Goal: Transaction & Acquisition: Purchase product/service

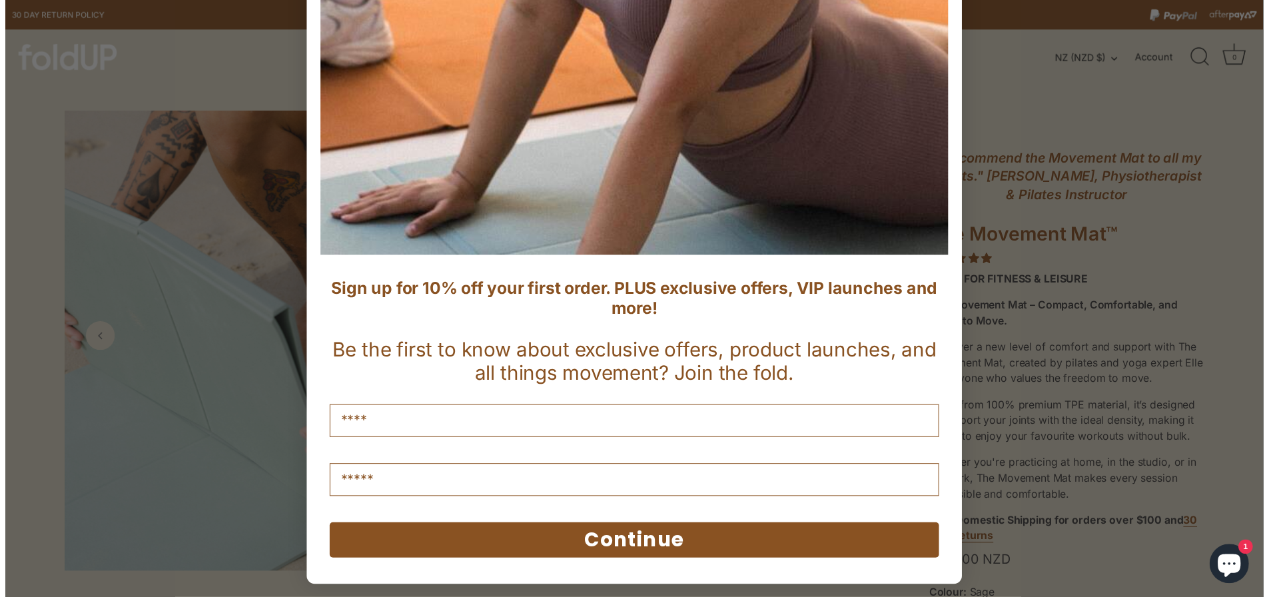
scroll to position [13, 0]
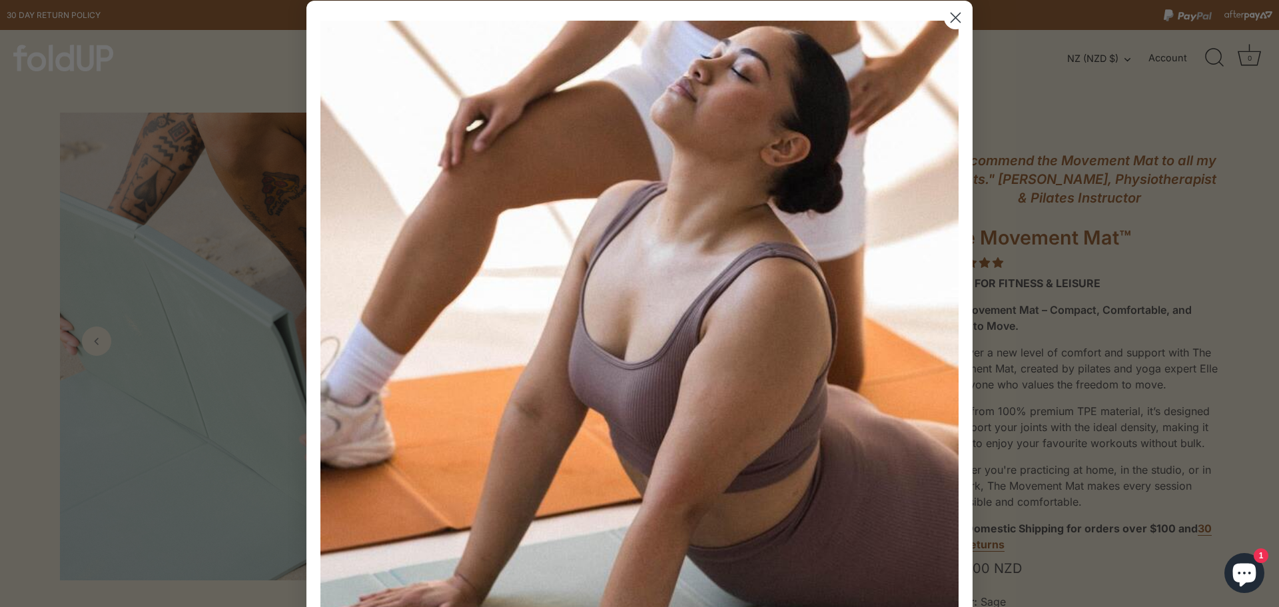
click at [952, 17] on circle "Close dialog" at bounding box center [956, 18] width 22 height 22
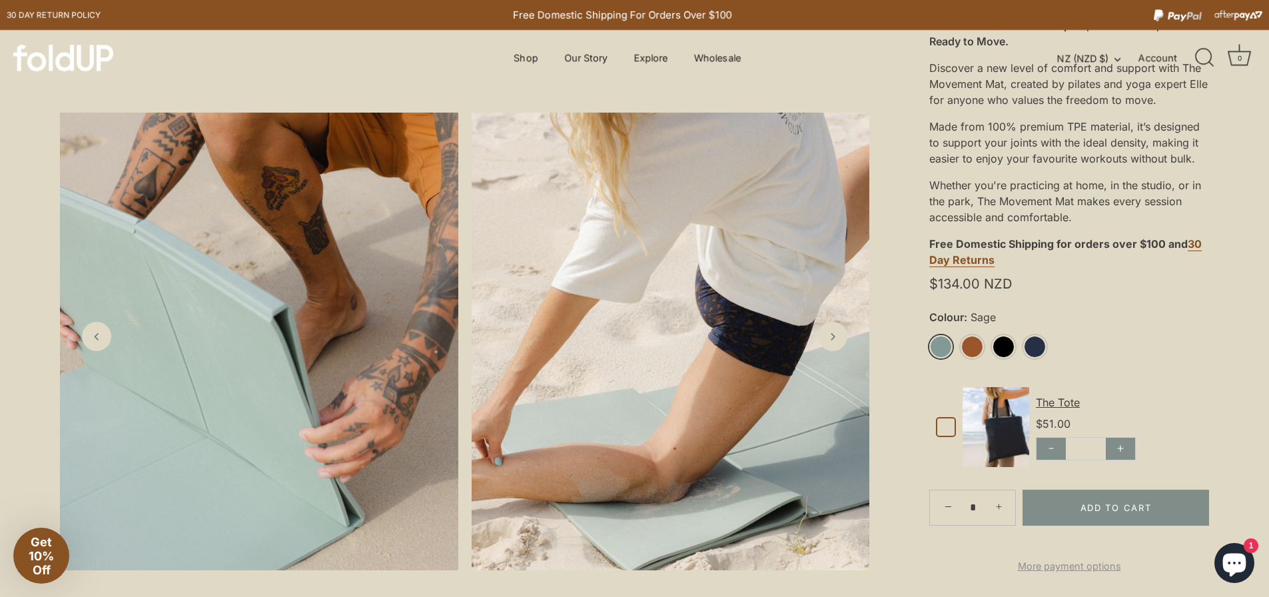
scroll to position [333, 0]
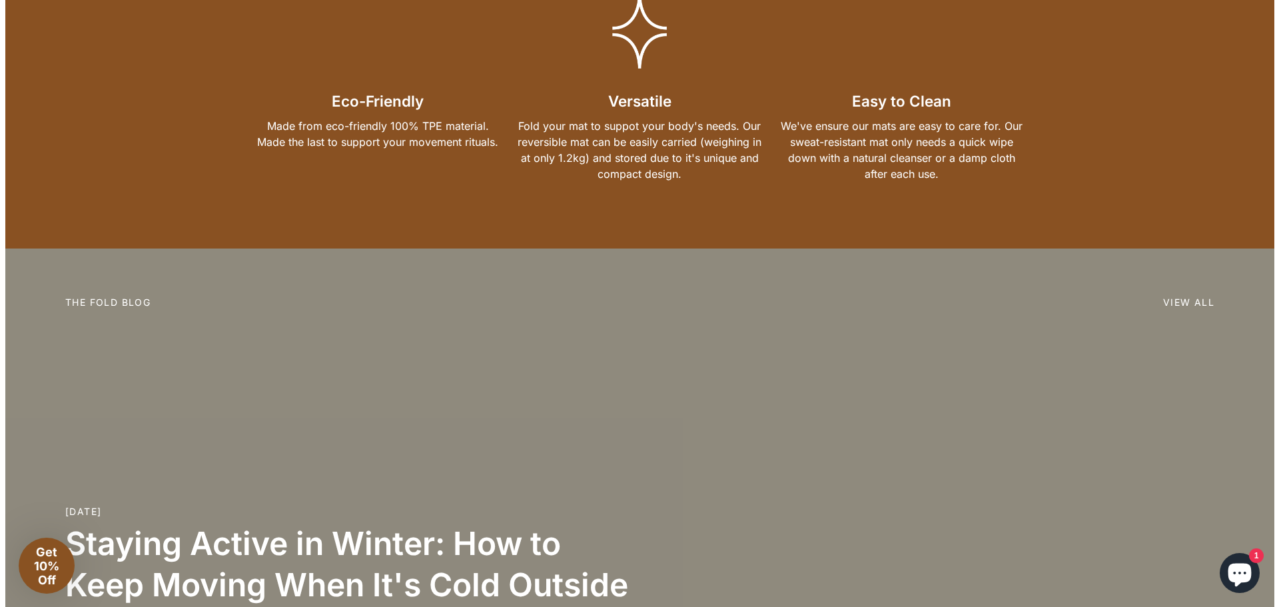
scroll to position [2931, 0]
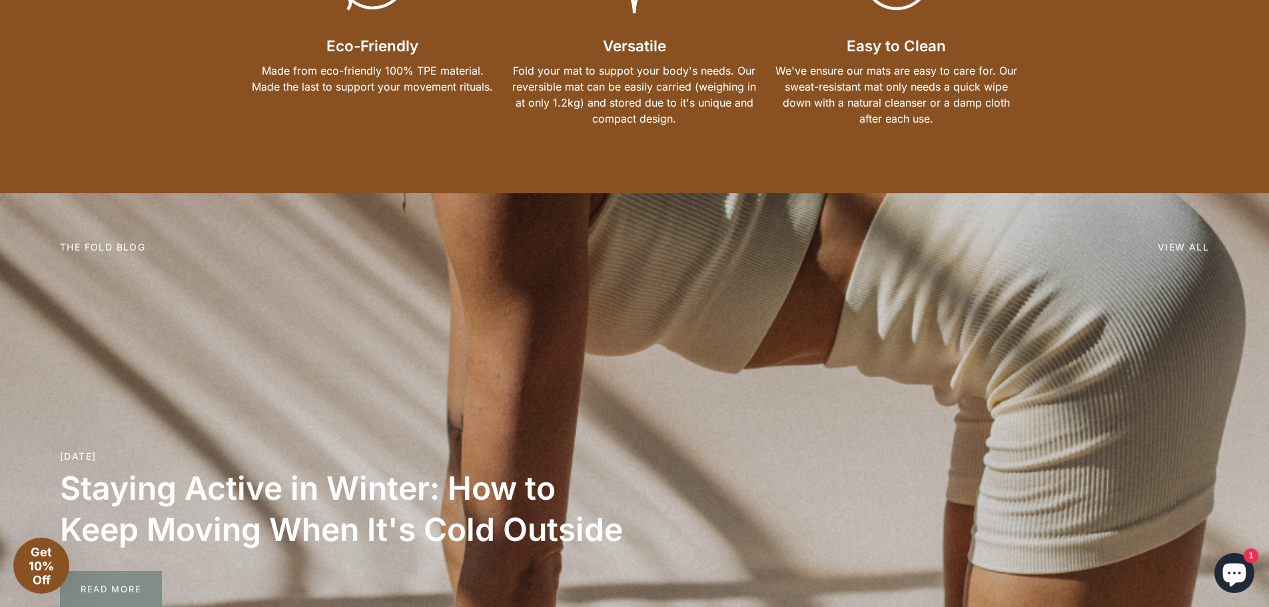
click at [39, 561] on span "Get 10% Off" at bounding box center [41, 566] width 25 height 42
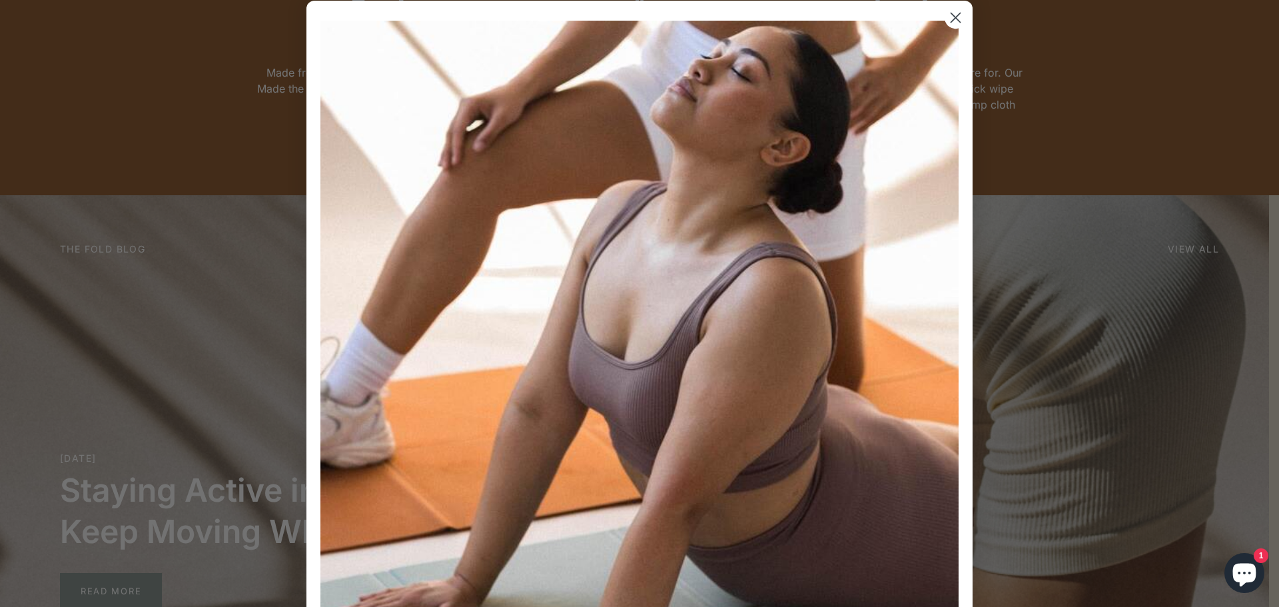
scroll to position [412, 0]
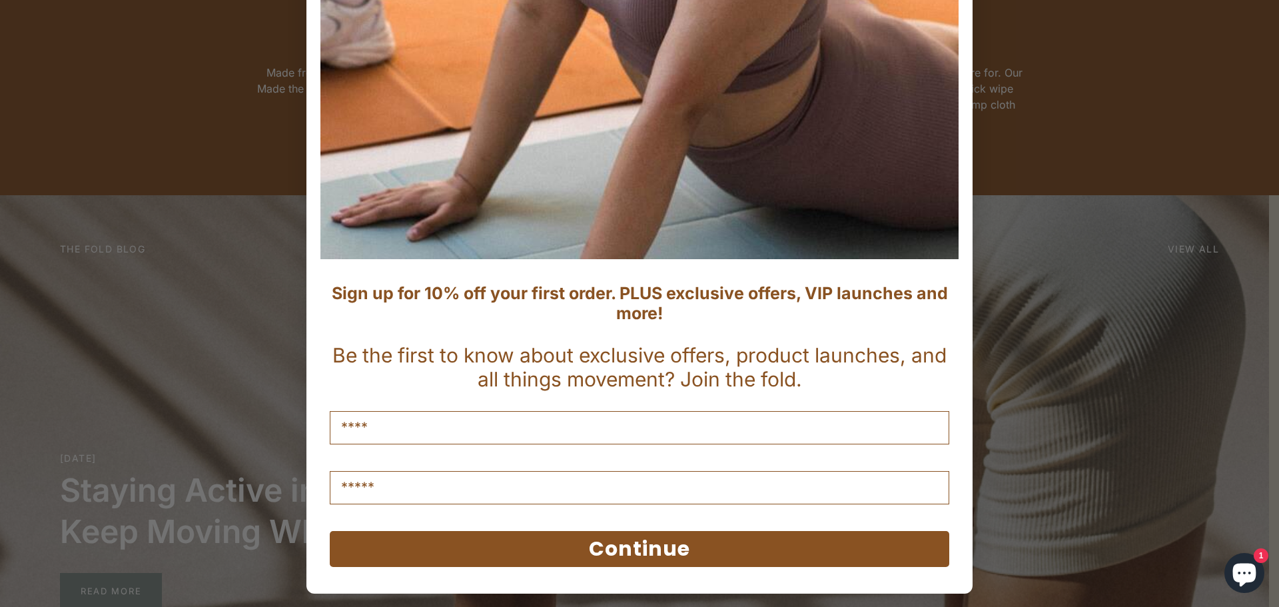
click at [562, 442] on input "Name" at bounding box center [640, 427] width 620 height 33
type input "***"
type input "**********"
click at [666, 552] on button "Continue" at bounding box center [640, 549] width 620 height 36
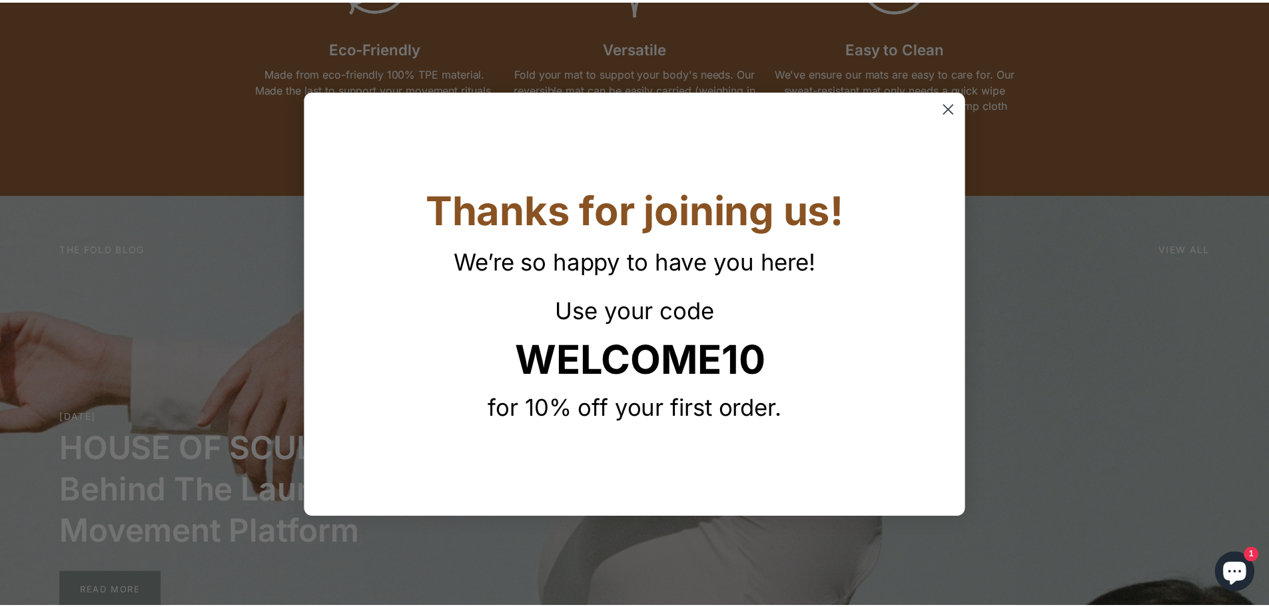
scroll to position [0, 0]
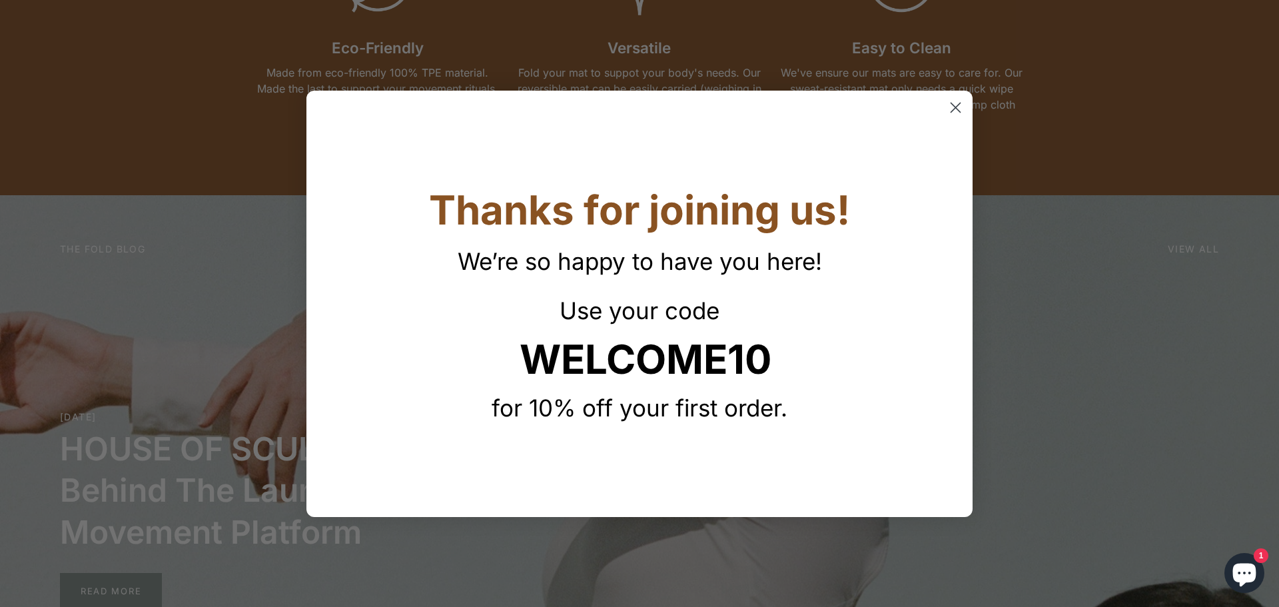
click at [960, 105] on circle "Close dialog" at bounding box center [956, 107] width 22 height 22
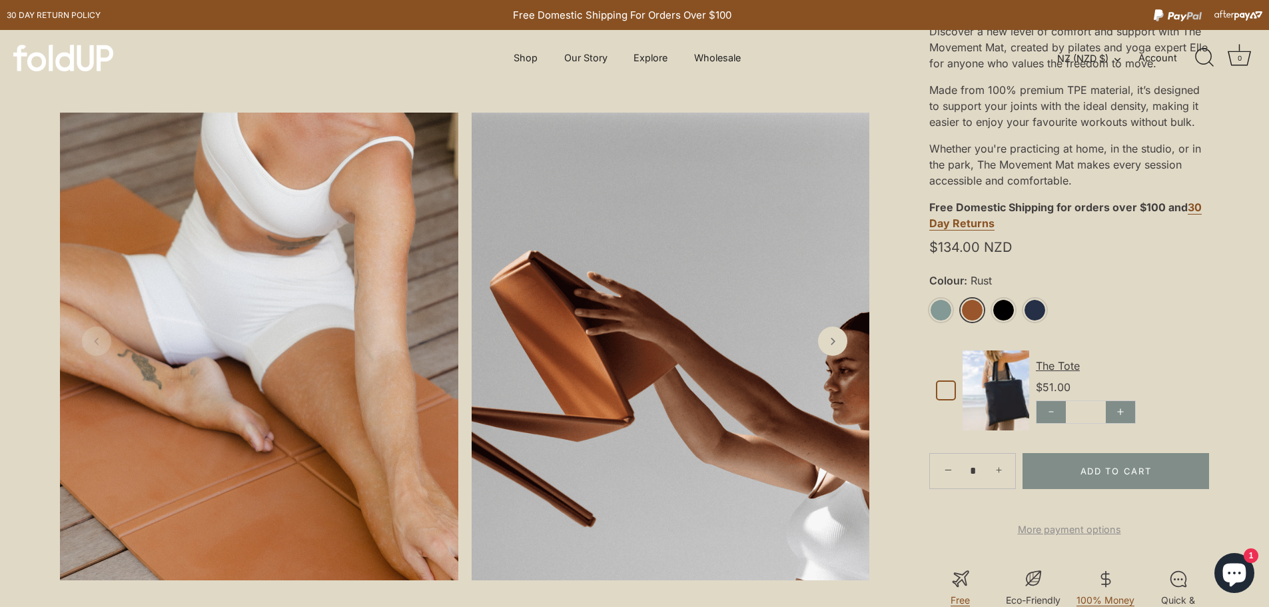
scroll to position [466, 0]
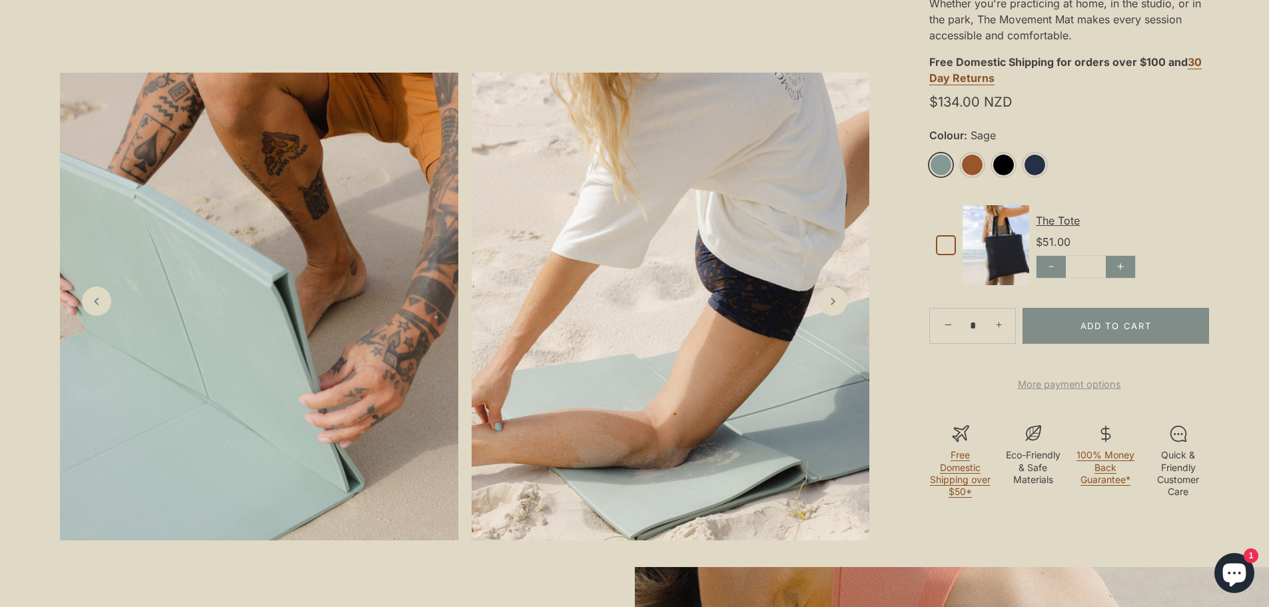
click at [945, 165] on link "Sage" at bounding box center [940, 164] width 23 height 23
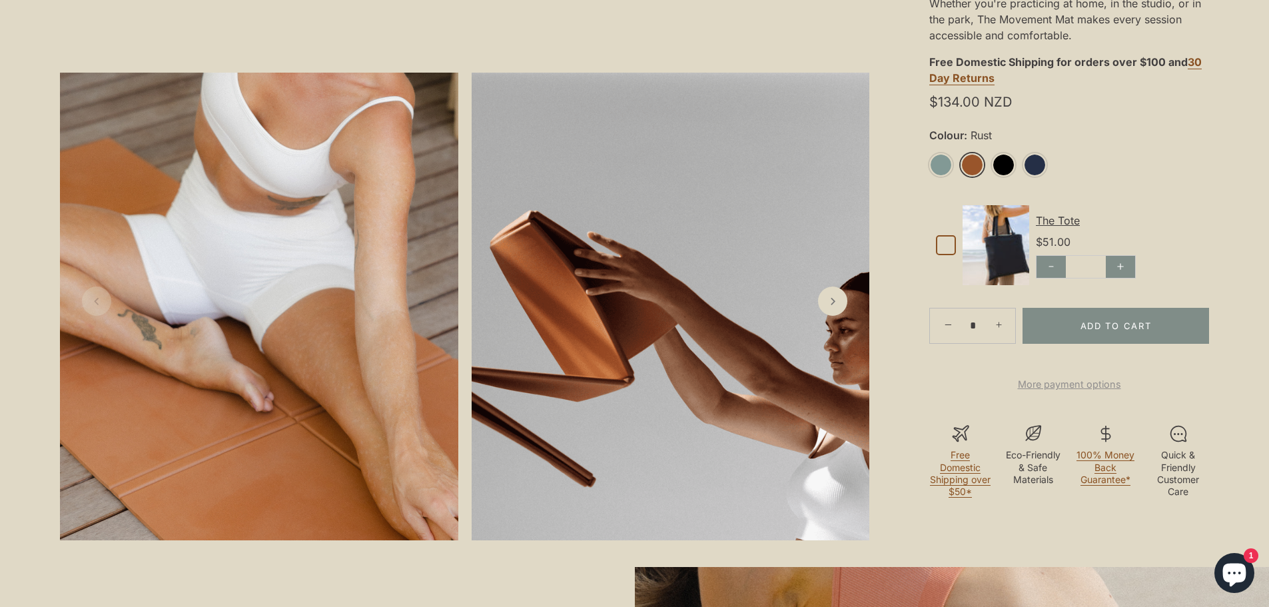
click at [970, 167] on link "Rust" at bounding box center [972, 164] width 23 height 23
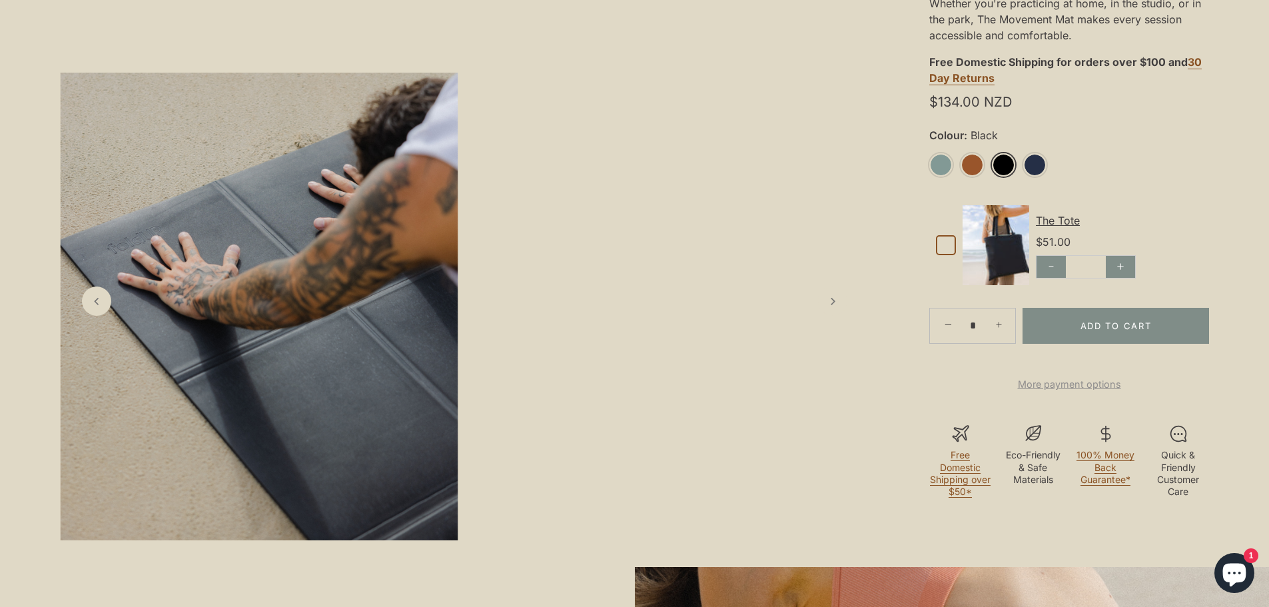
click at [1002, 168] on link "Black" at bounding box center [1003, 164] width 23 height 23
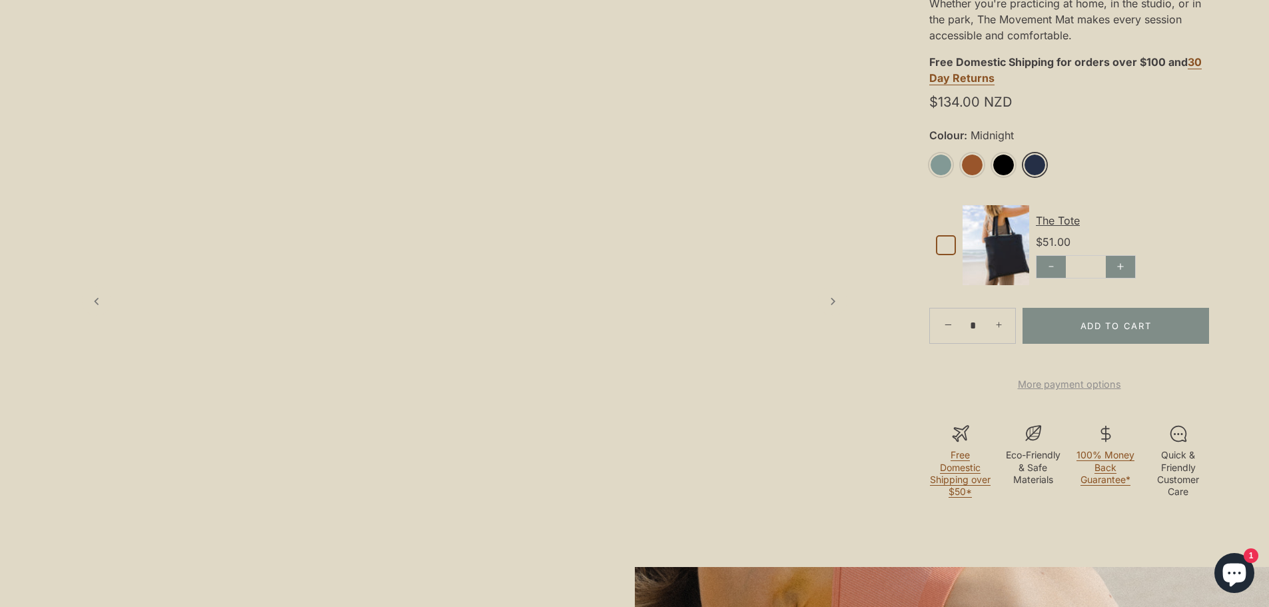
click at [1045, 167] on link "Midnight" at bounding box center [1034, 164] width 23 height 23
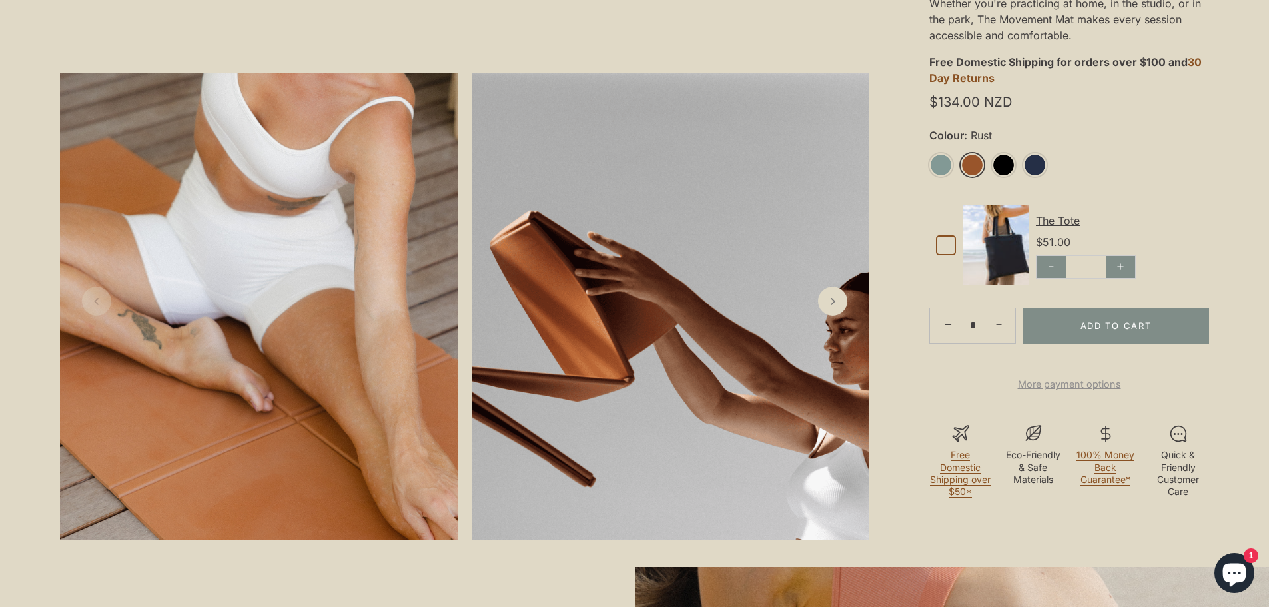
click at [969, 164] on link "Rust" at bounding box center [972, 164] width 23 height 23
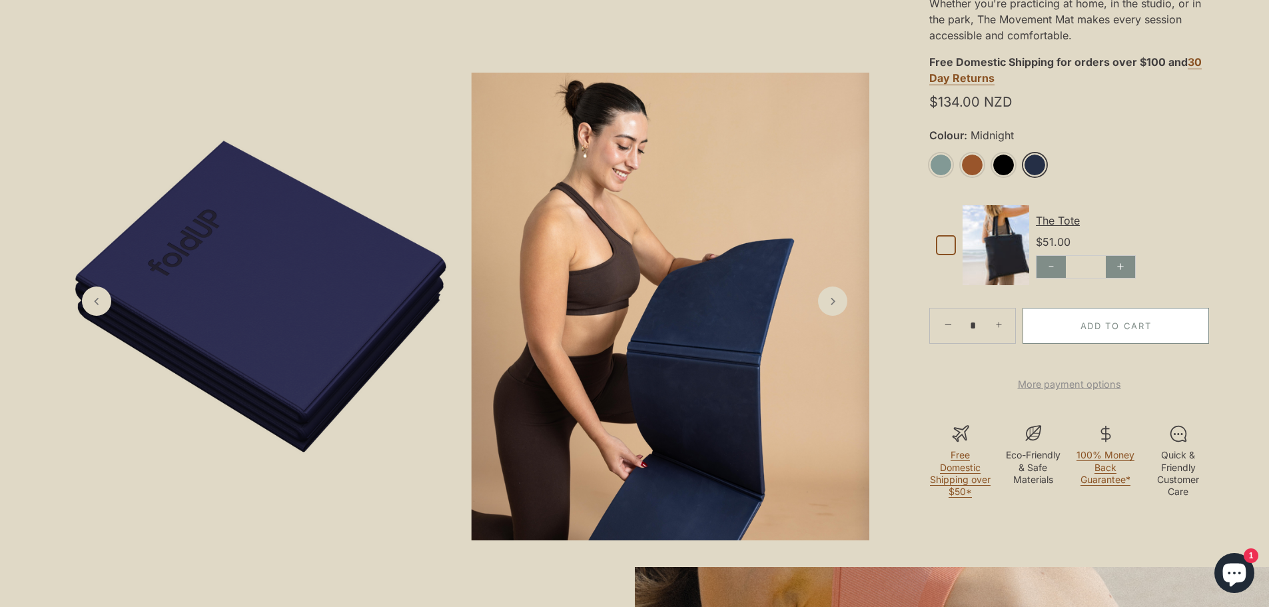
click at [1131, 328] on button "Add to Cart" at bounding box center [1116, 326] width 187 height 36
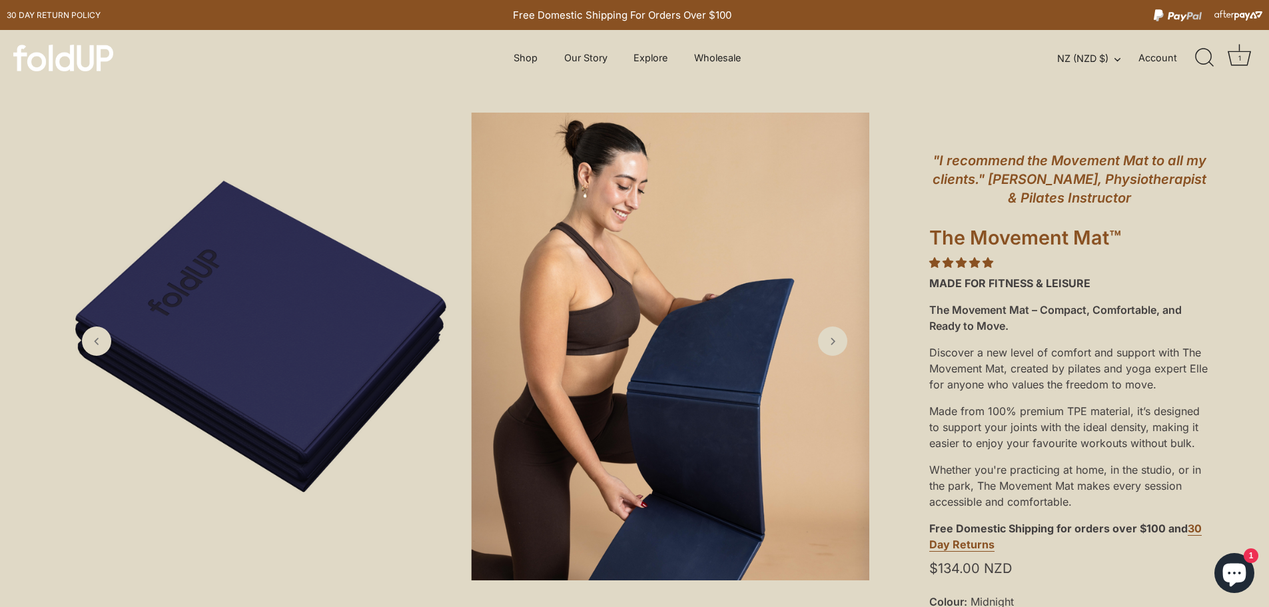
click at [1205, 55] on icon "Search" at bounding box center [1204, 57] width 19 height 19
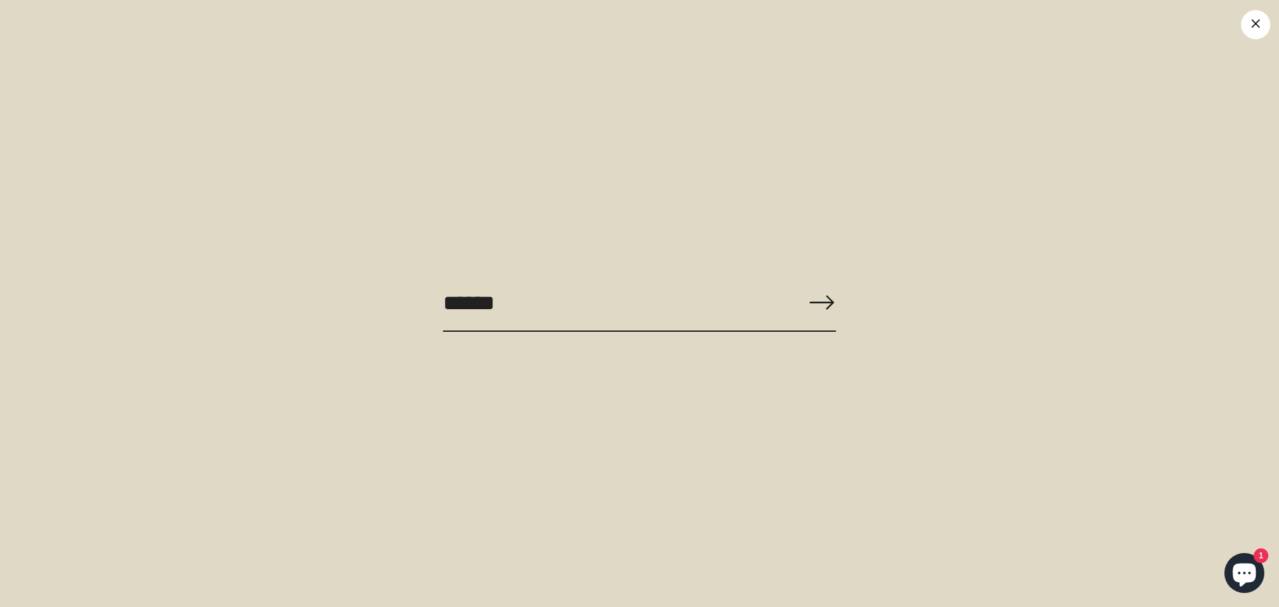
type input "******"
click at [807, 274] on button "Right arrow long" at bounding box center [821, 302] width 29 height 57
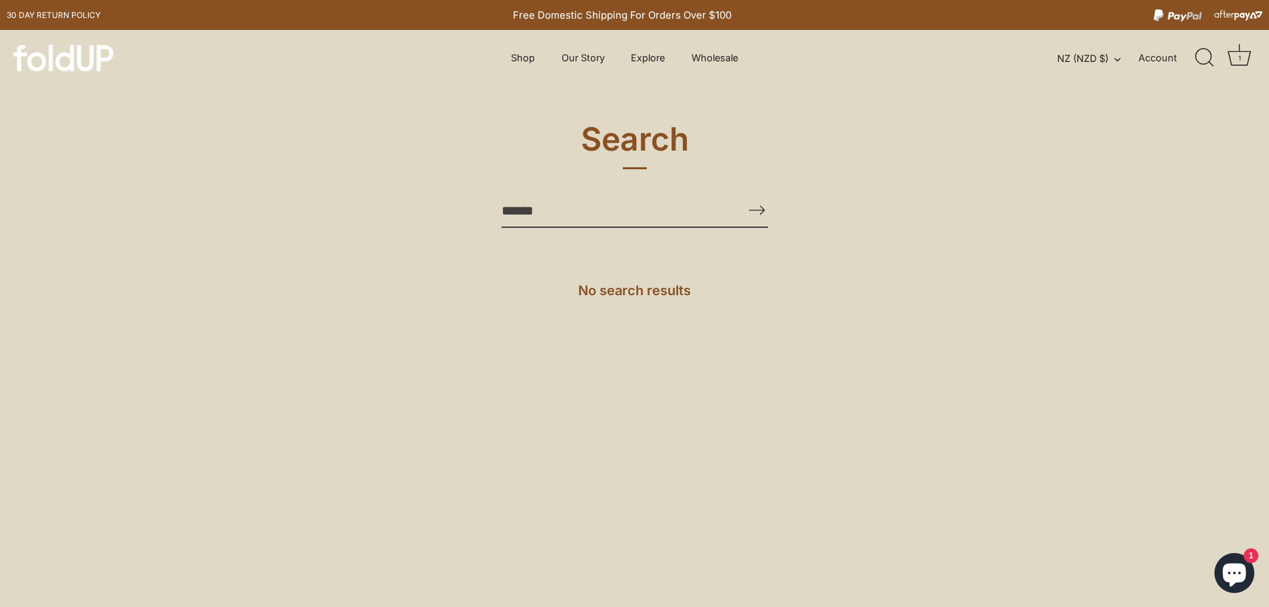
click at [1238, 58] on div "1" at bounding box center [1239, 57] width 13 height 13
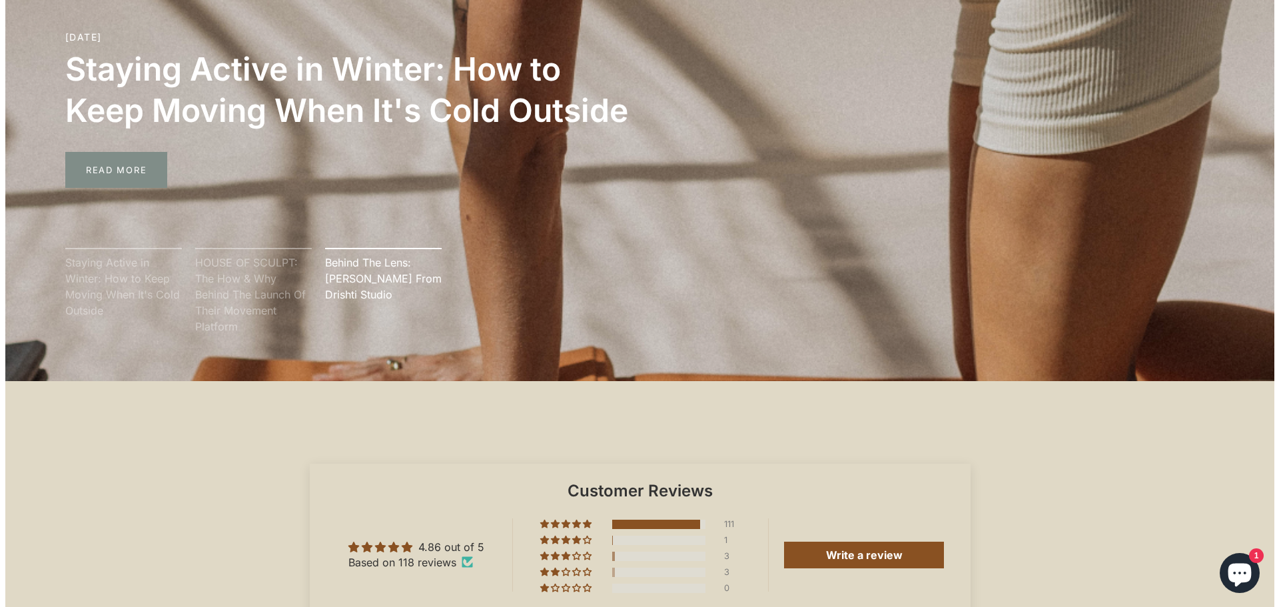
scroll to position [3664, 0]
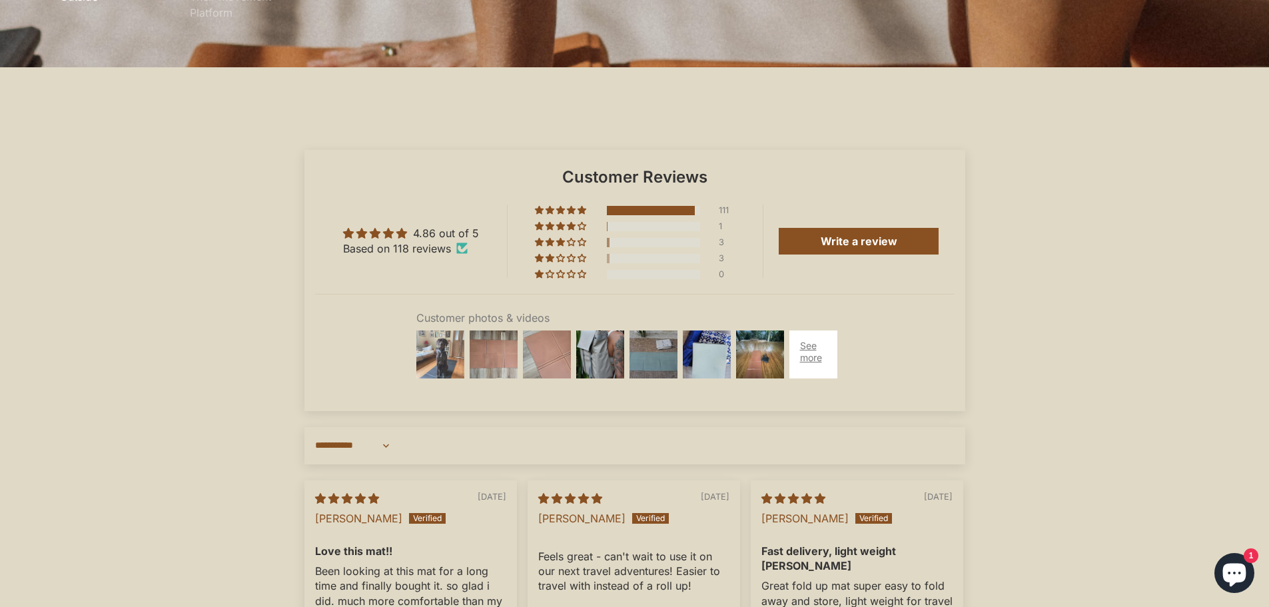
click at [444, 368] on img at bounding box center [440, 354] width 53 height 53
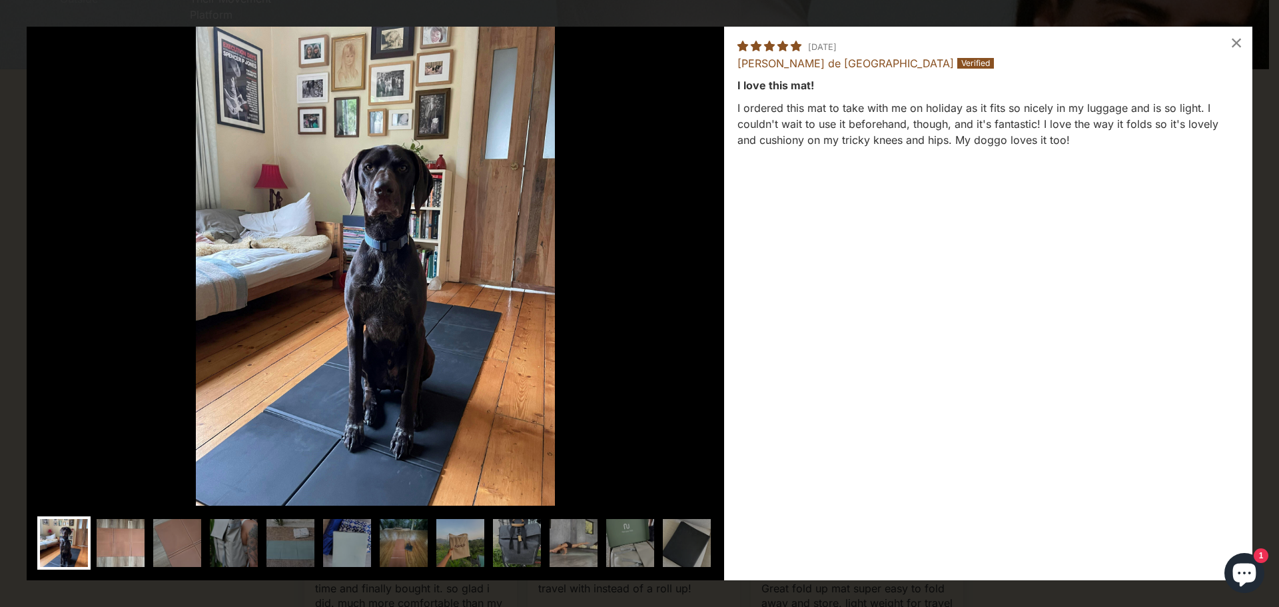
click at [133, 540] on img at bounding box center [120, 542] width 53 height 53
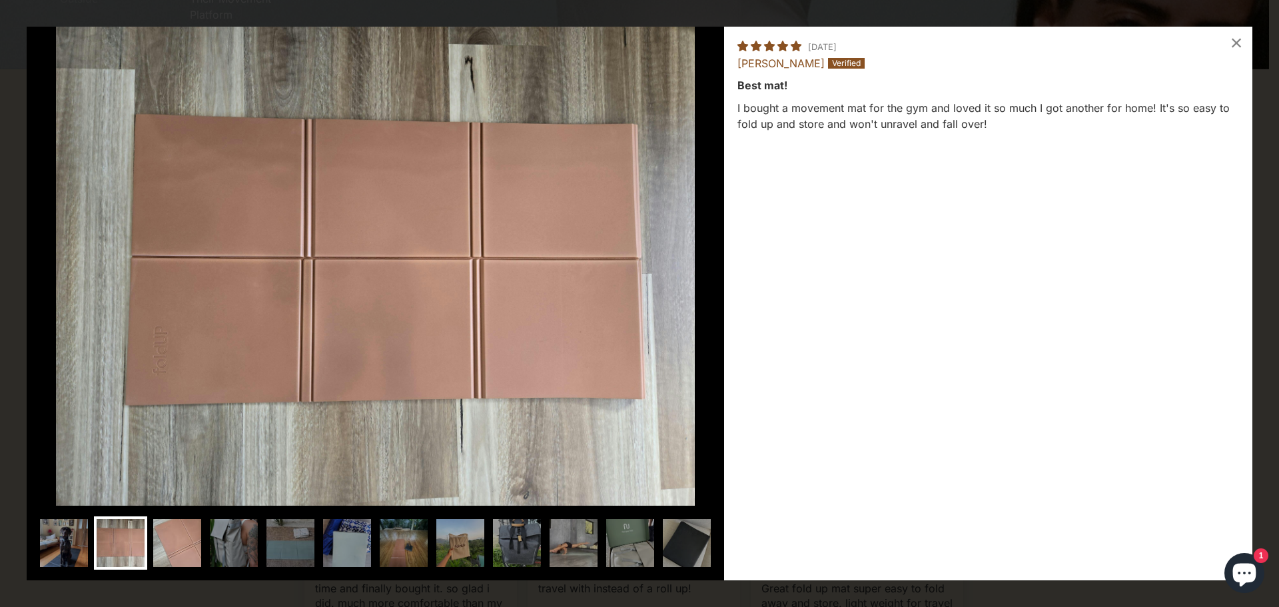
click at [163, 540] on img at bounding box center [177, 542] width 53 height 53
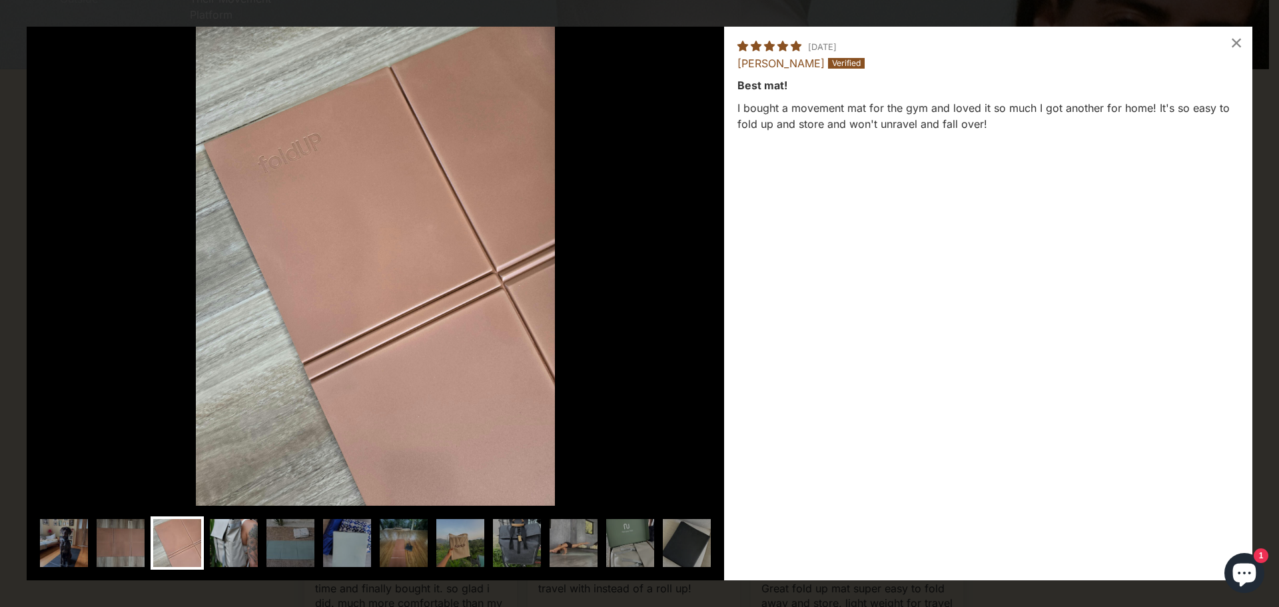
click at [241, 542] on img at bounding box center [233, 542] width 53 height 53
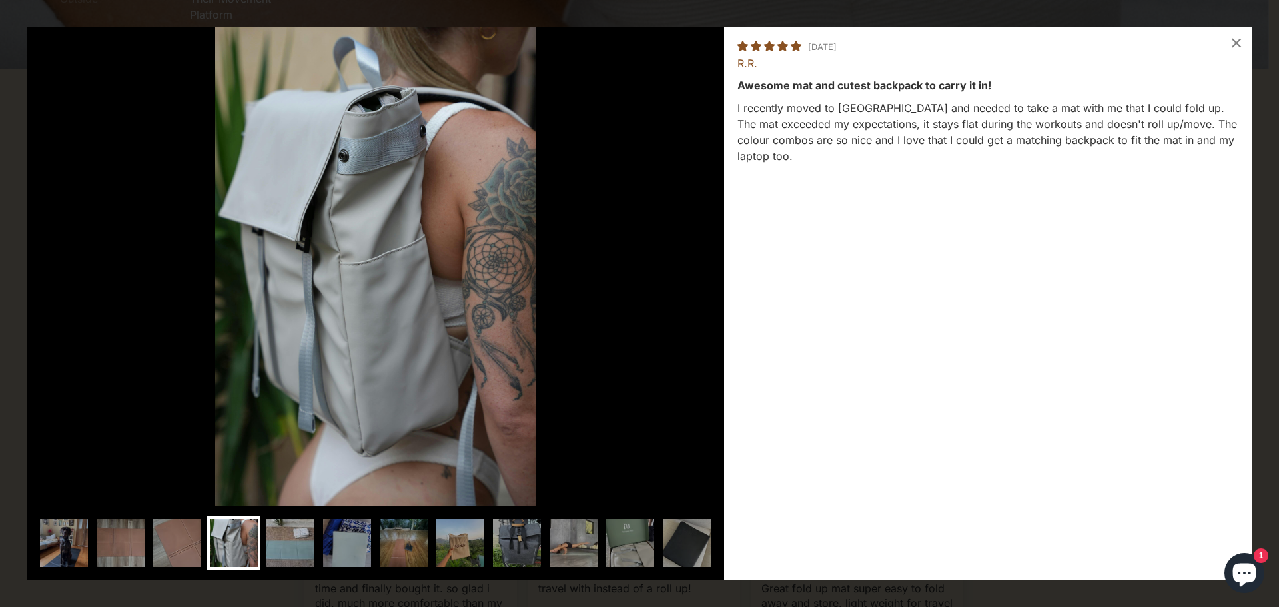
click at [302, 540] on img at bounding box center [290, 542] width 53 height 53
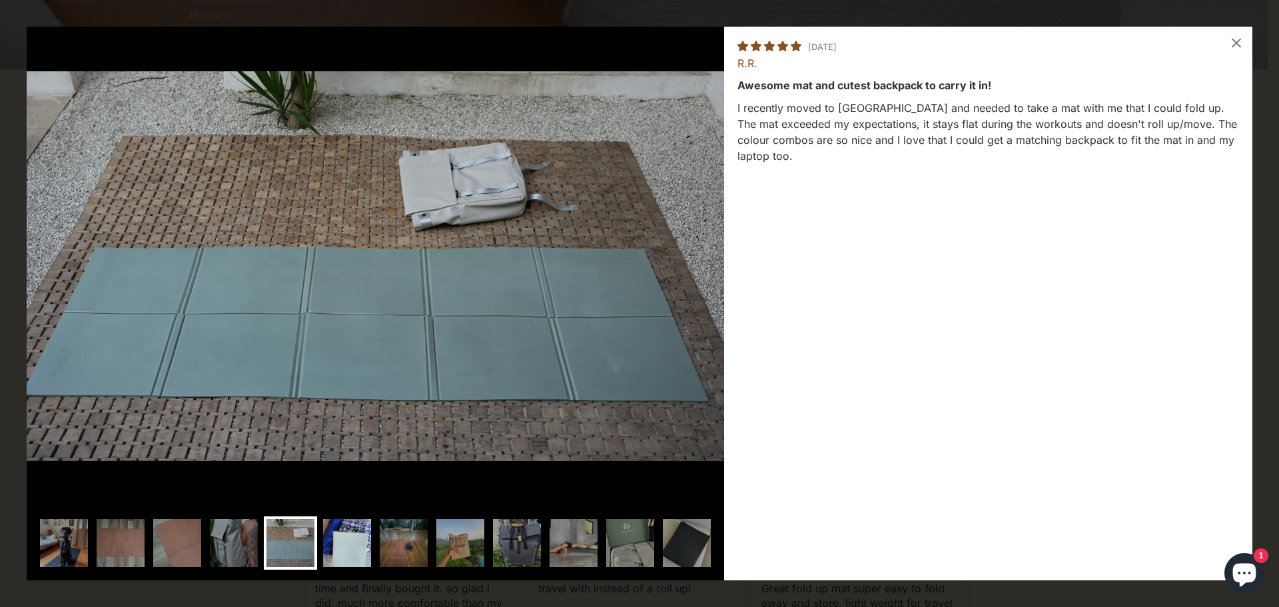
click at [359, 541] on img at bounding box center [346, 542] width 53 height 53
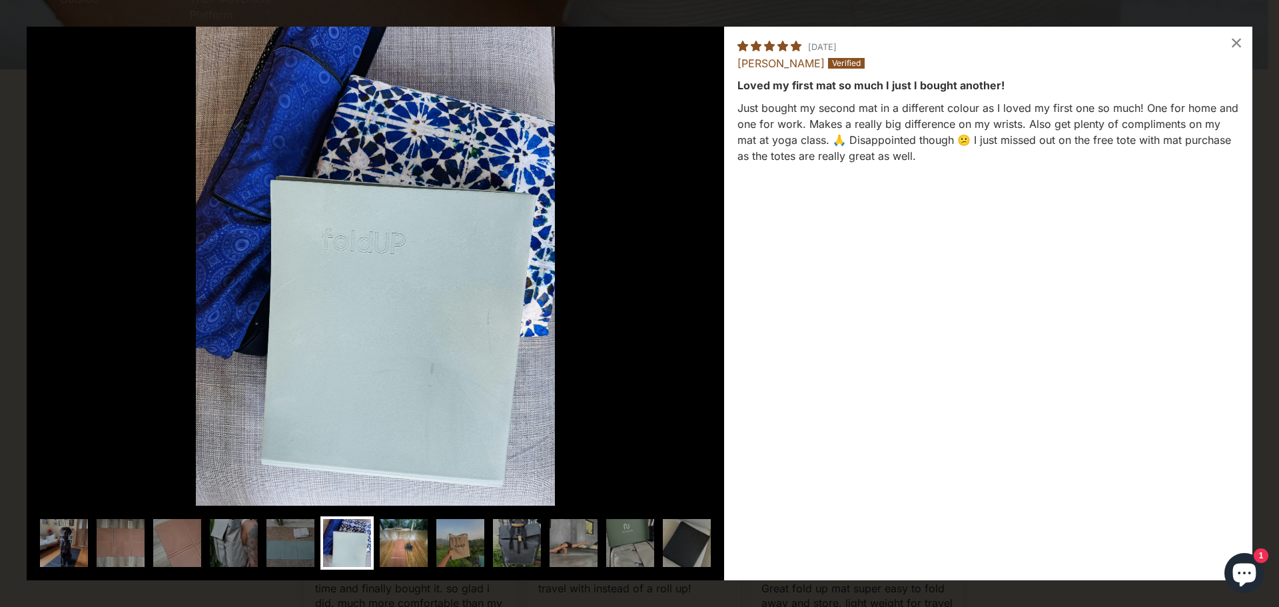
click at [410, 547] on img at bounding box center [403, 542] width 53 height 53
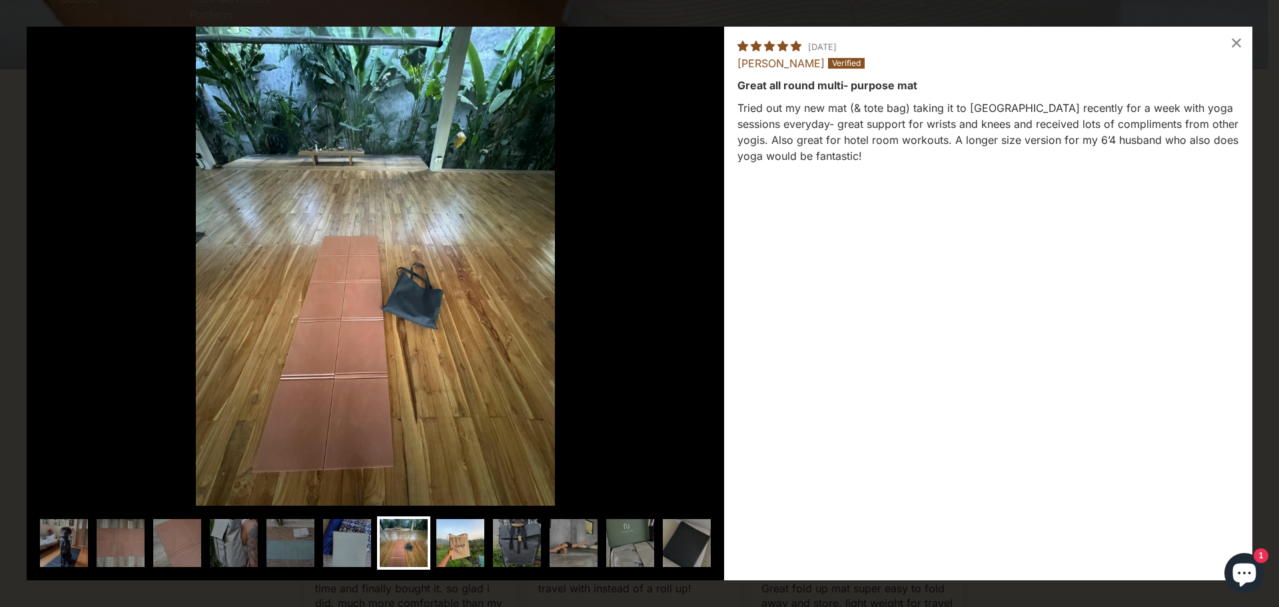
click at [464, 545] on img at bounding box center [460, 542] width 53 height 53
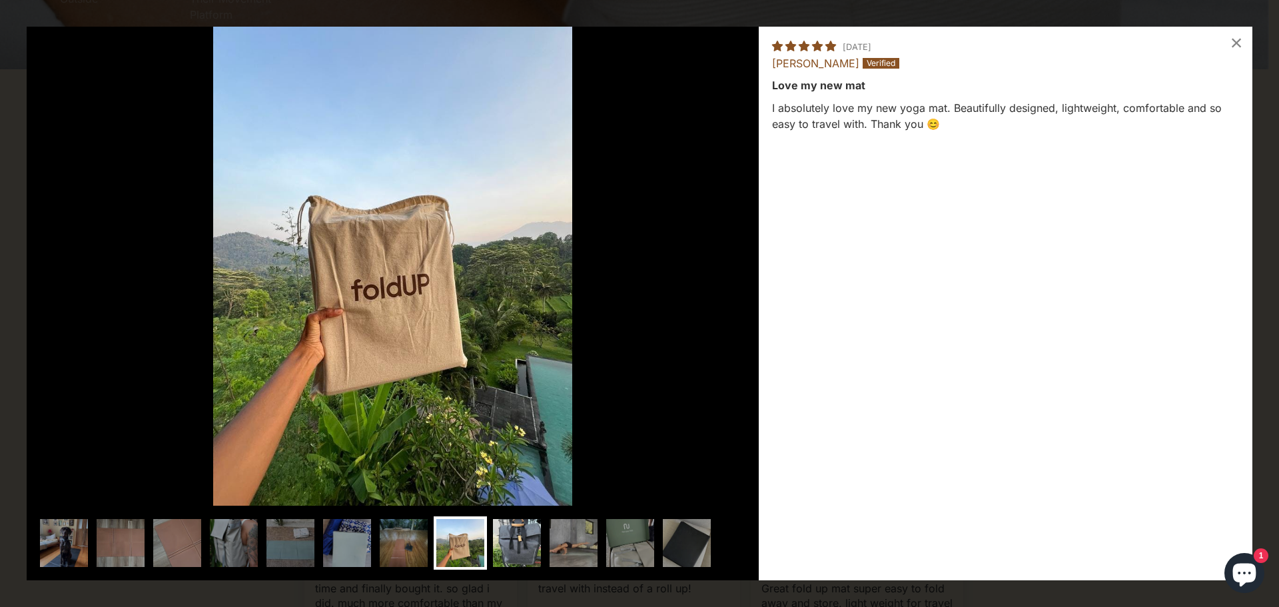
click at [508, 547] on img at bounding box center [516, 542] width 53 height 53
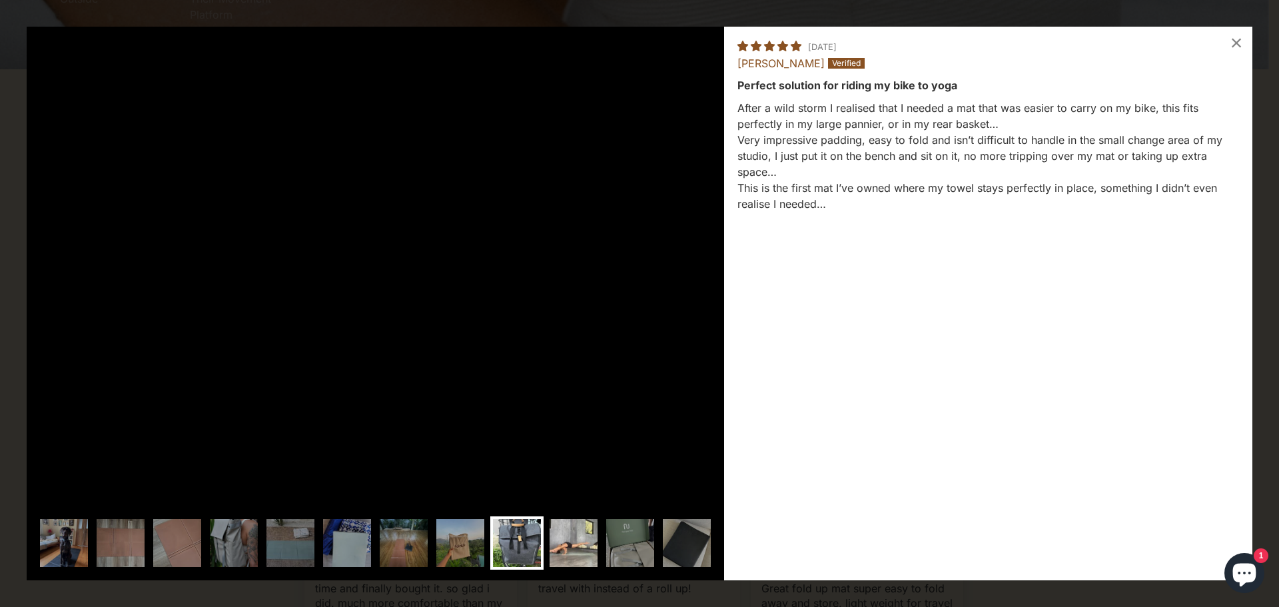
click at [574, 546] on img at bounding box center [573, 542] width 53 height 53
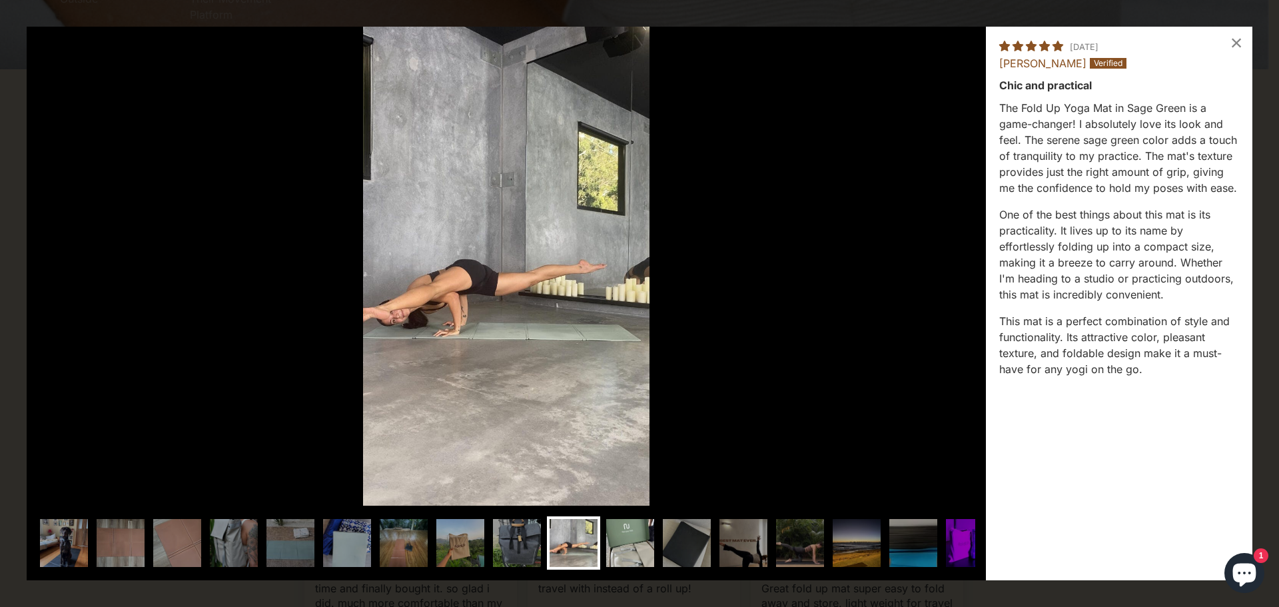
click at [620, 543] on img at bounding box center [630, 542] width 53 height 53
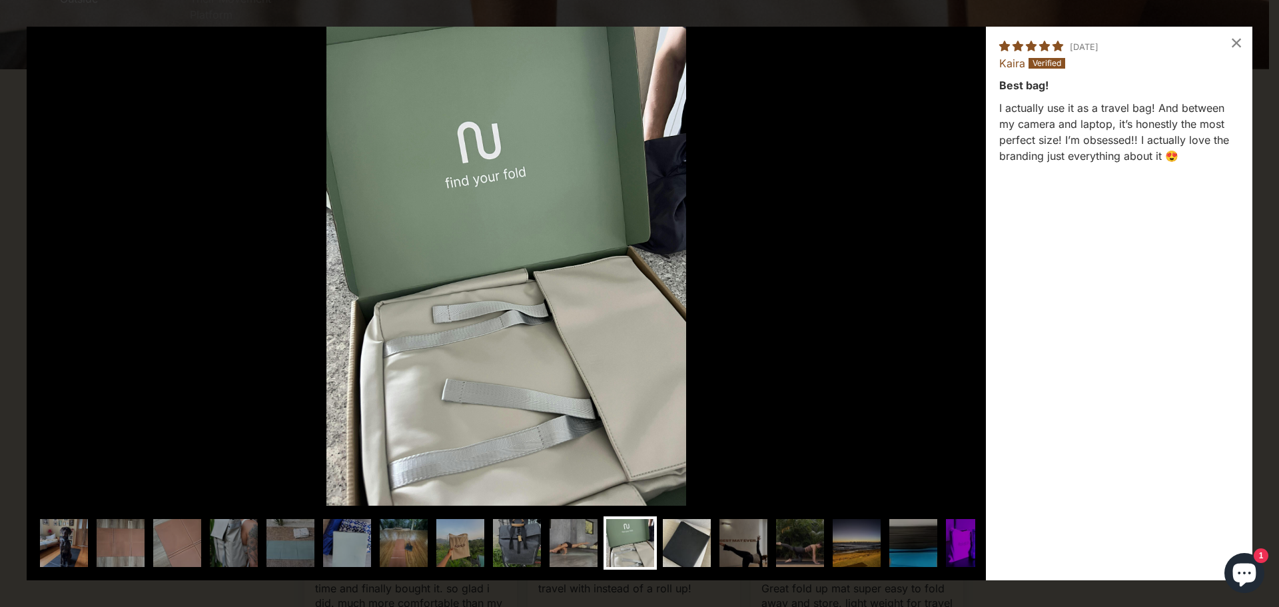
click at [677, 542] on img at bounding box center [686, 542] width 53 height 53
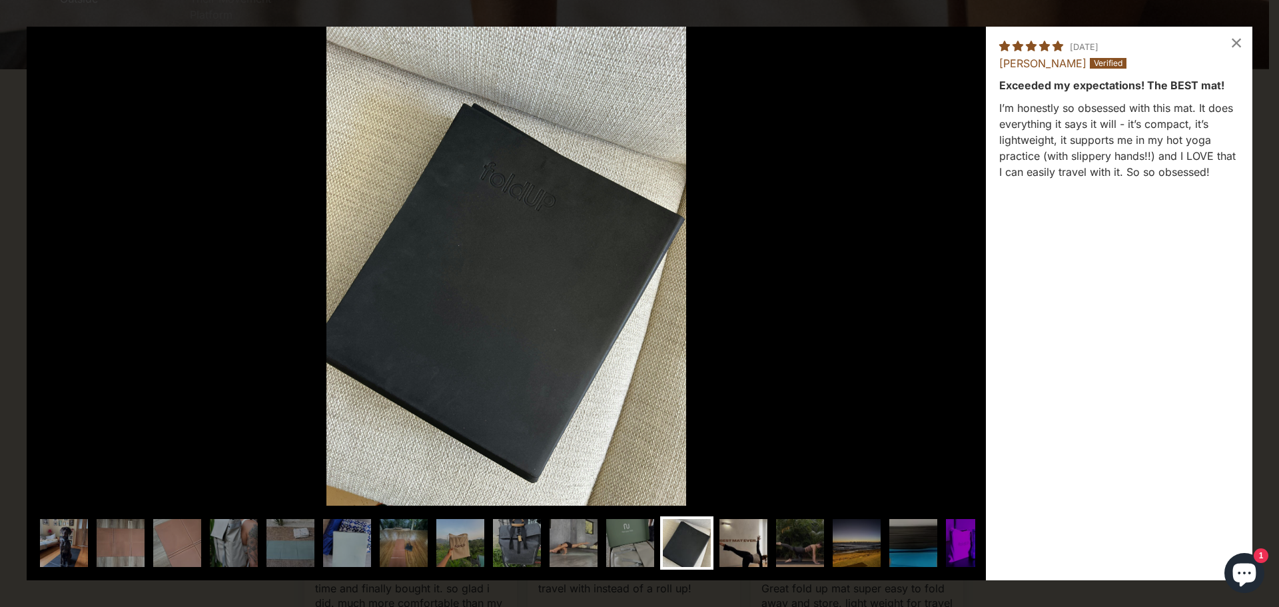
click at [736, 542] on img at bounding box center [743, 542] width 53 height 53
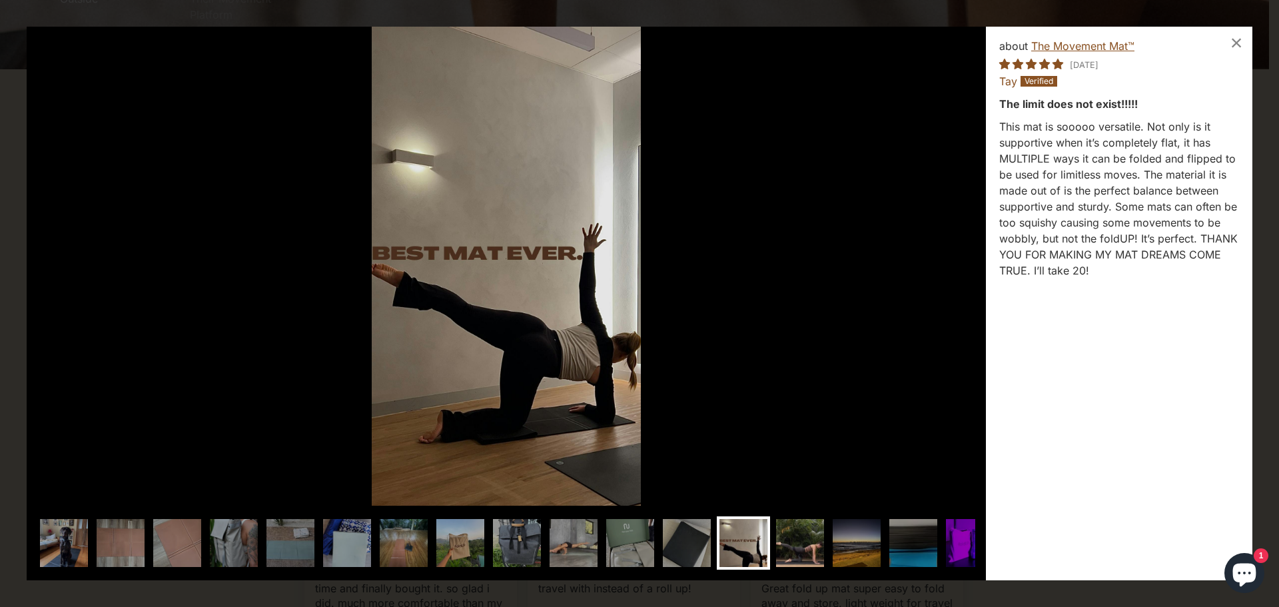
click at [794, 544] on img at bounding box center [799, 542] width 53 height 53
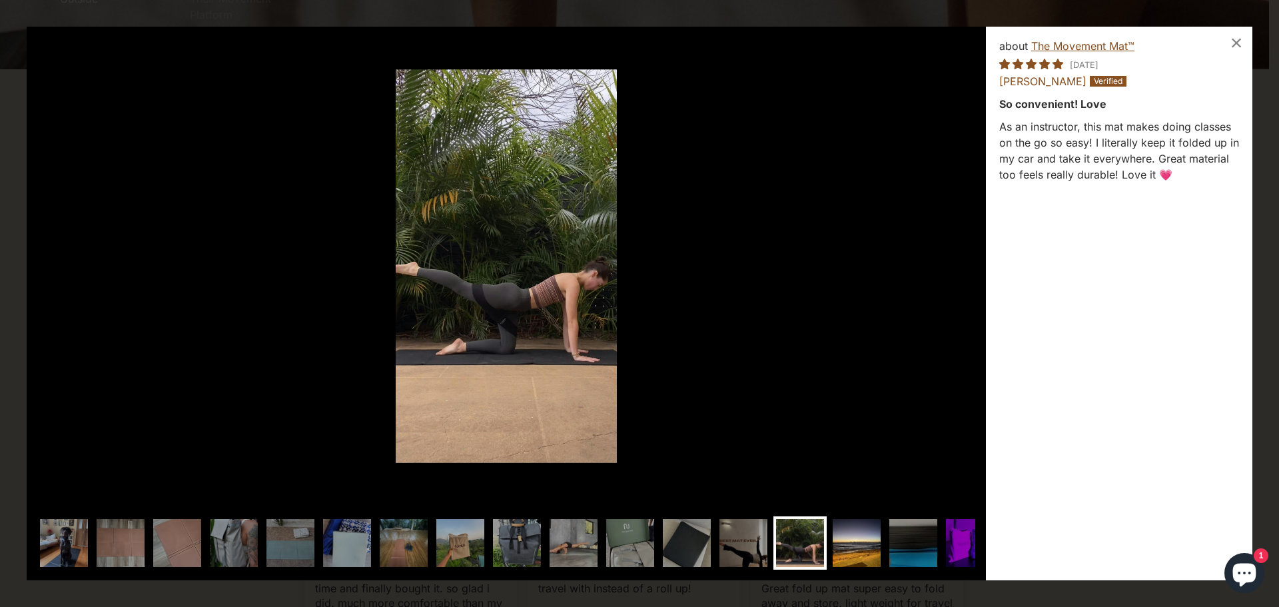
click at [839, 538] on img at bounding box center [856, 542] width 53 height 53
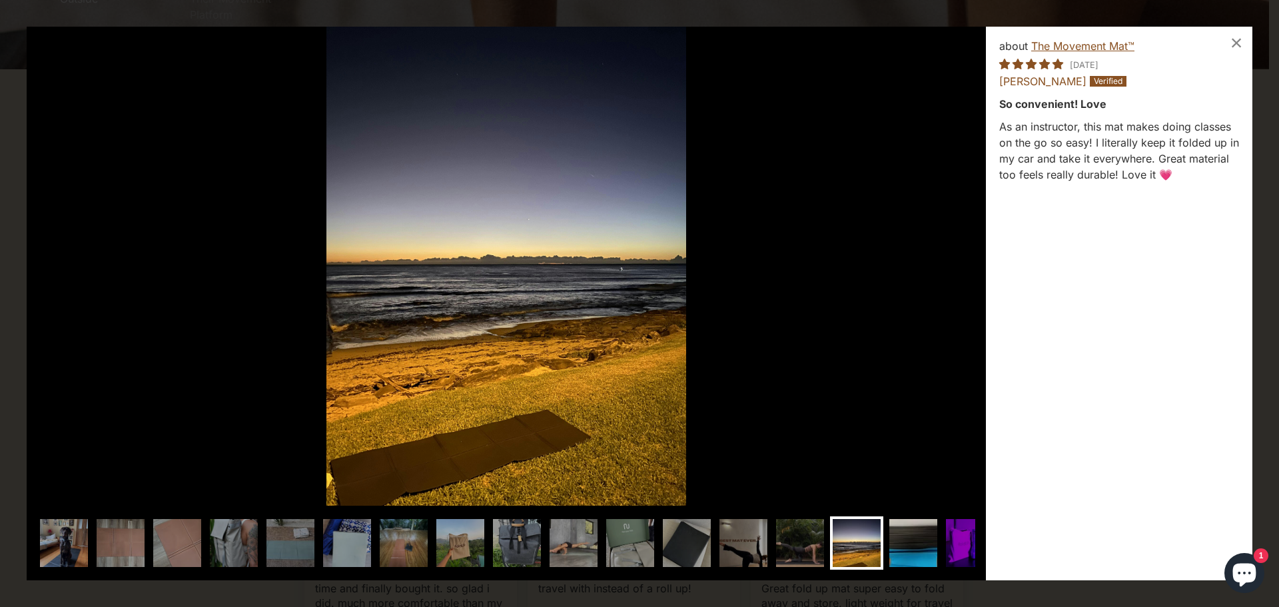
click at [895, 543] on img at bounding box center [913, 542] width 53 height 53
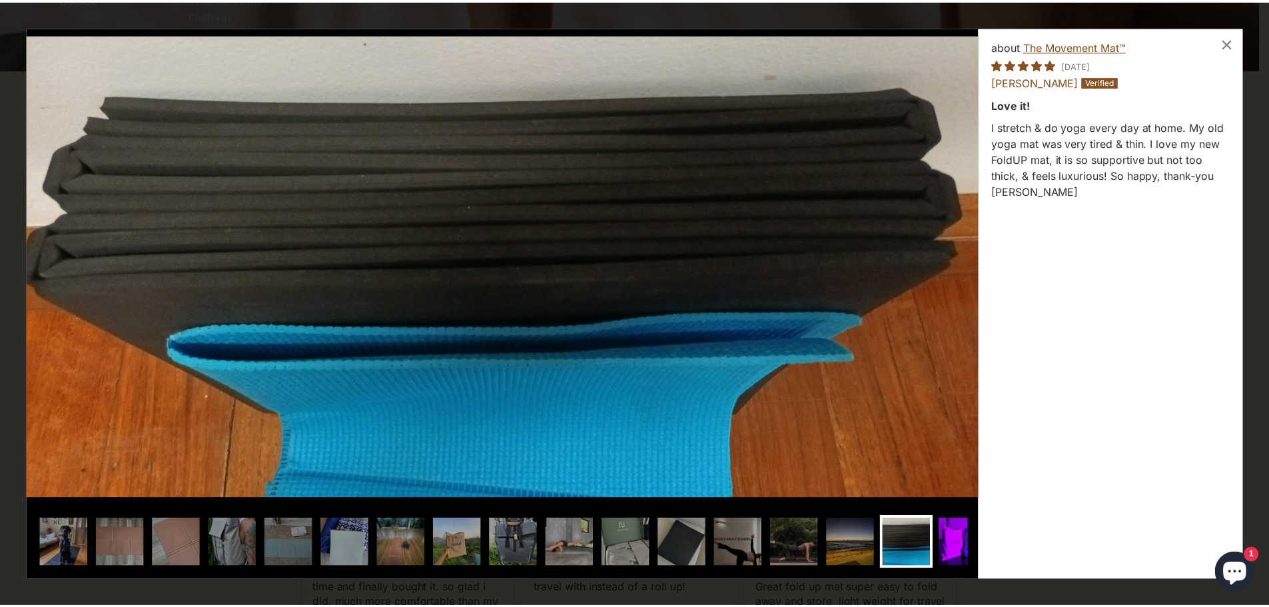
scroll to position [0, 16]
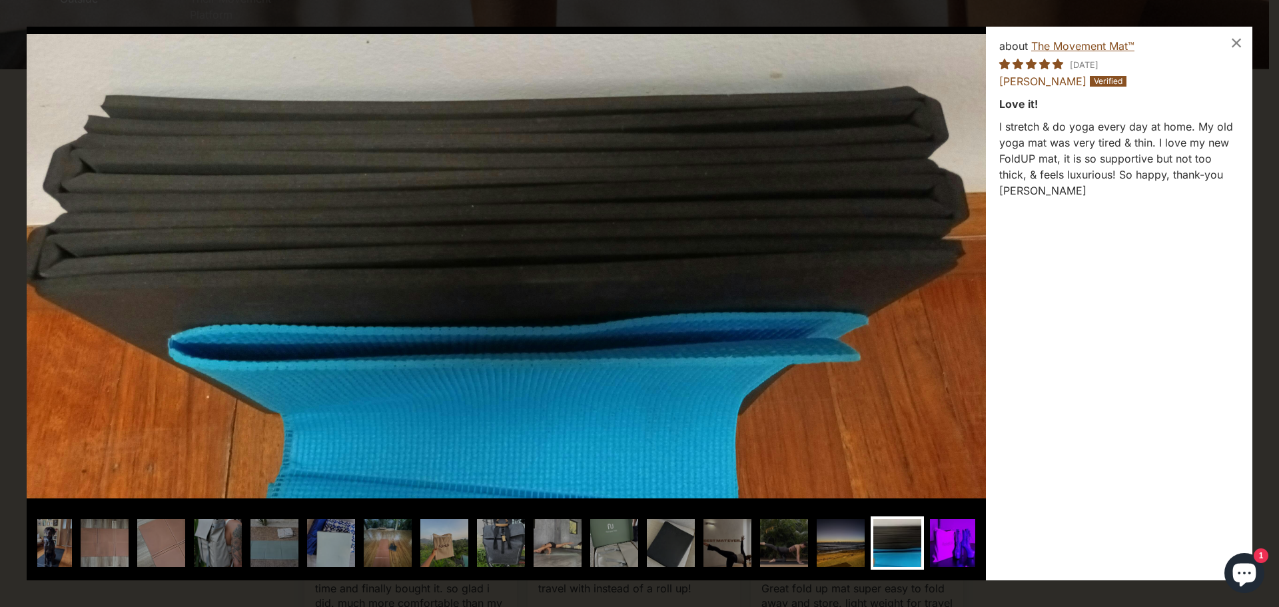
click at [947, 543] on img at bounding box center [953, 542] width 53 height 53
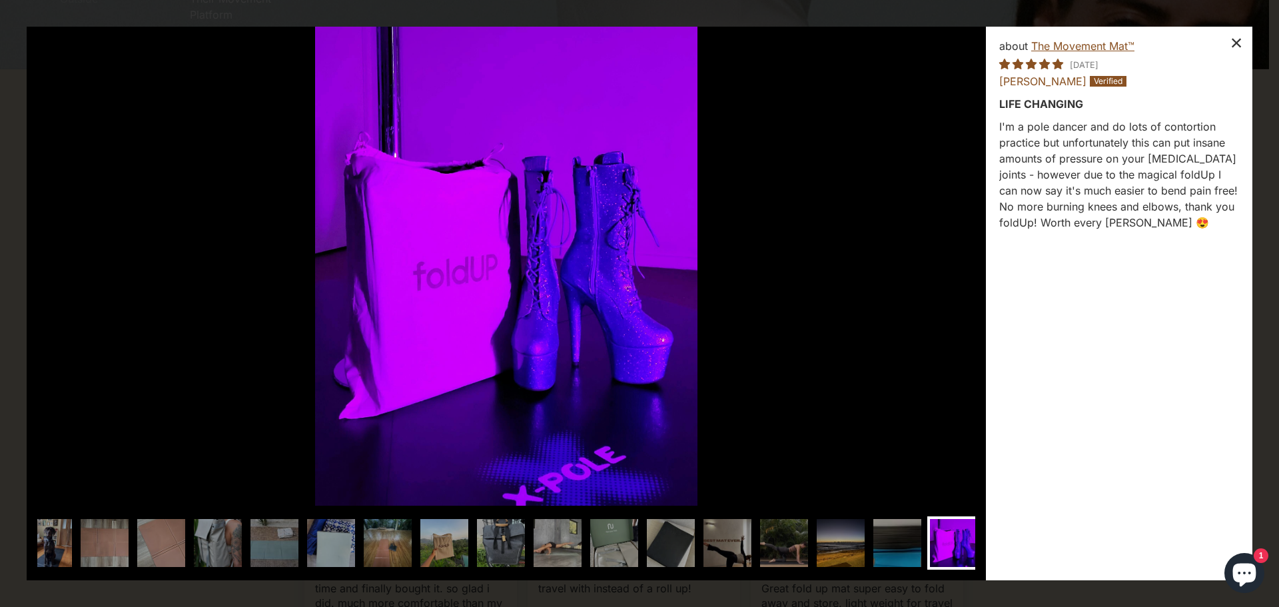
click at [1240, 40] on div "×" at bounding box center [1237, 43] width 32 height 32
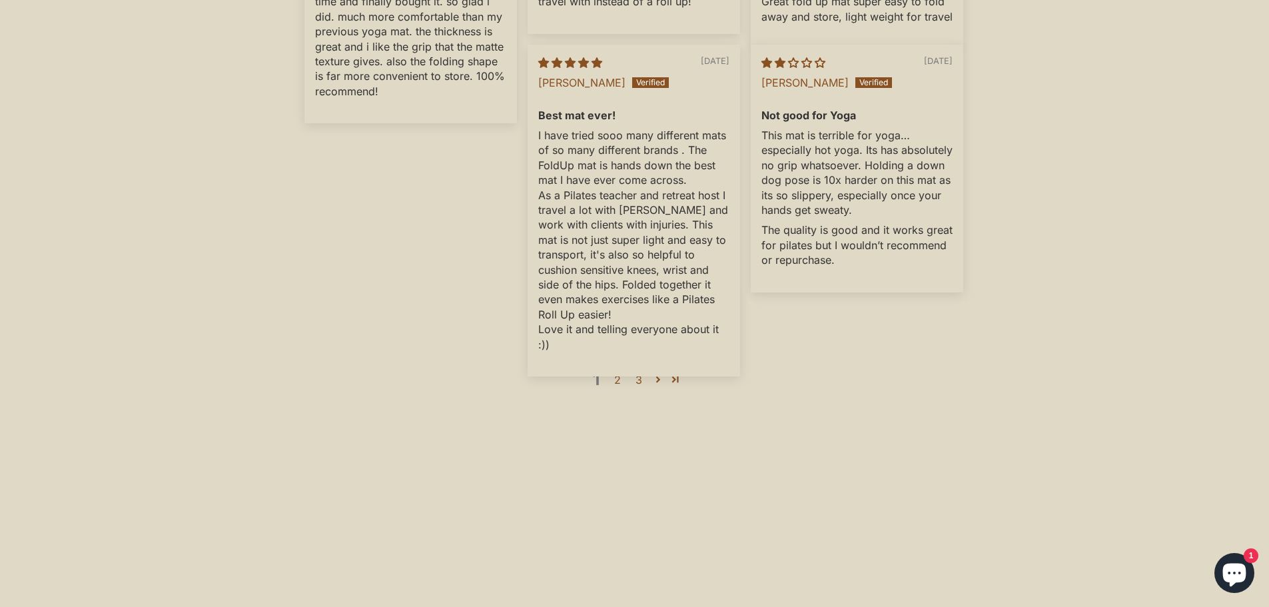
scroll to position [4264, 0]
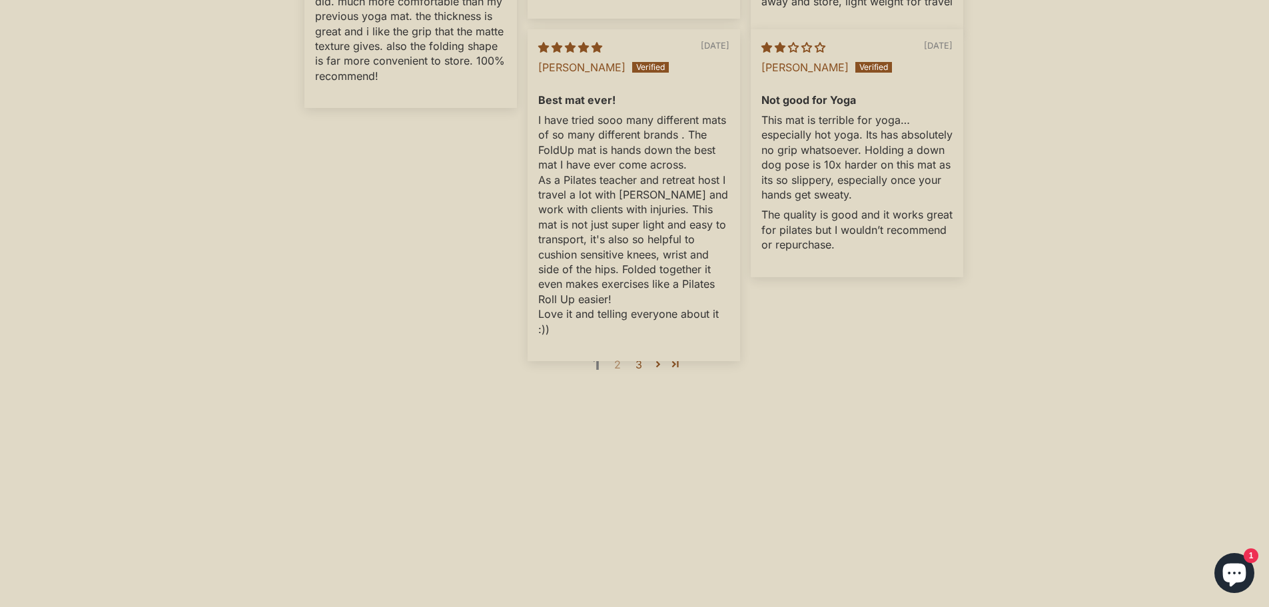
click at [616, 372] on link "2" at bounding box center [617, 364] width 21 height 16
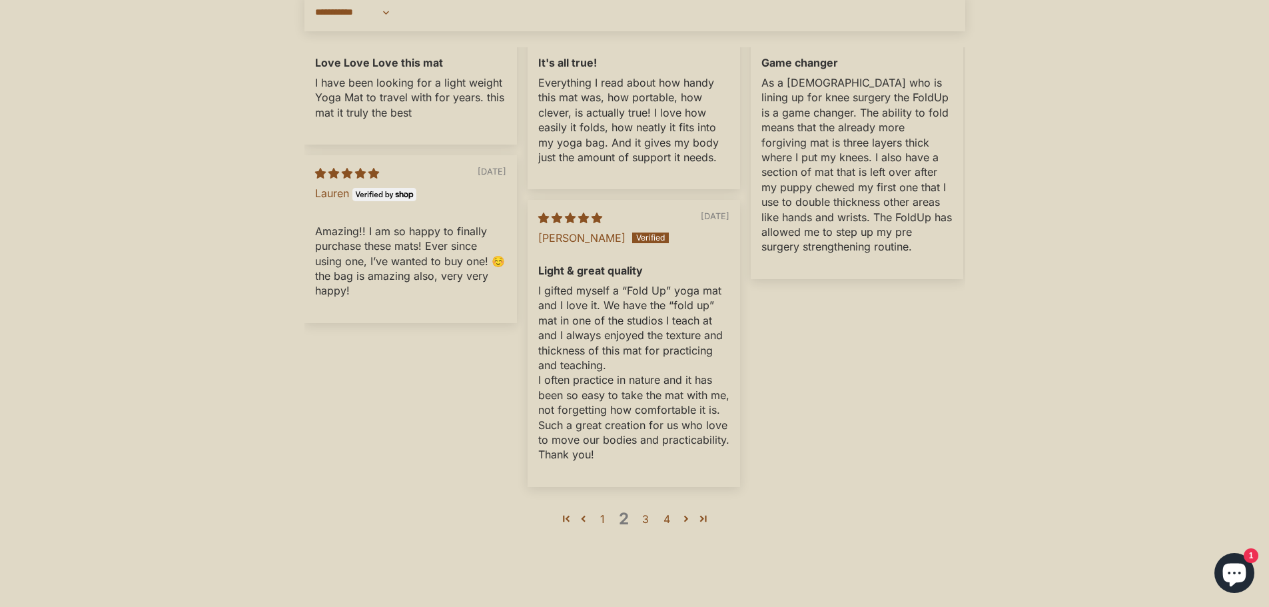
scroll to position [4163, 0]
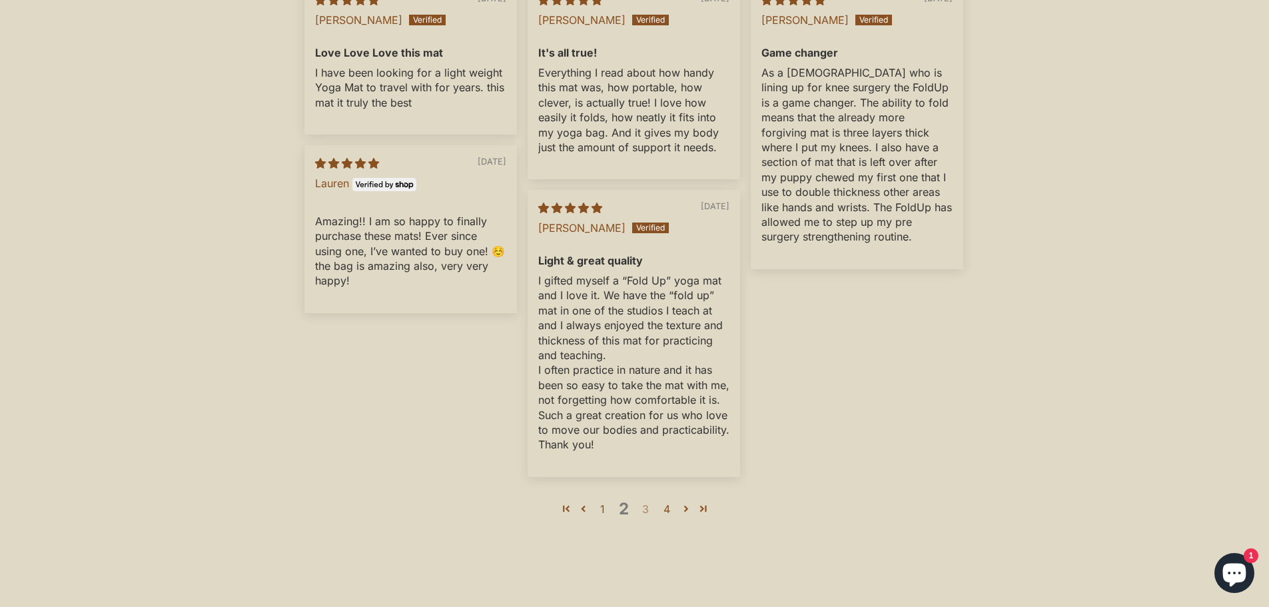
click at [647, 517] on link "3" at bounding box center [645, 509] width 21 height 16
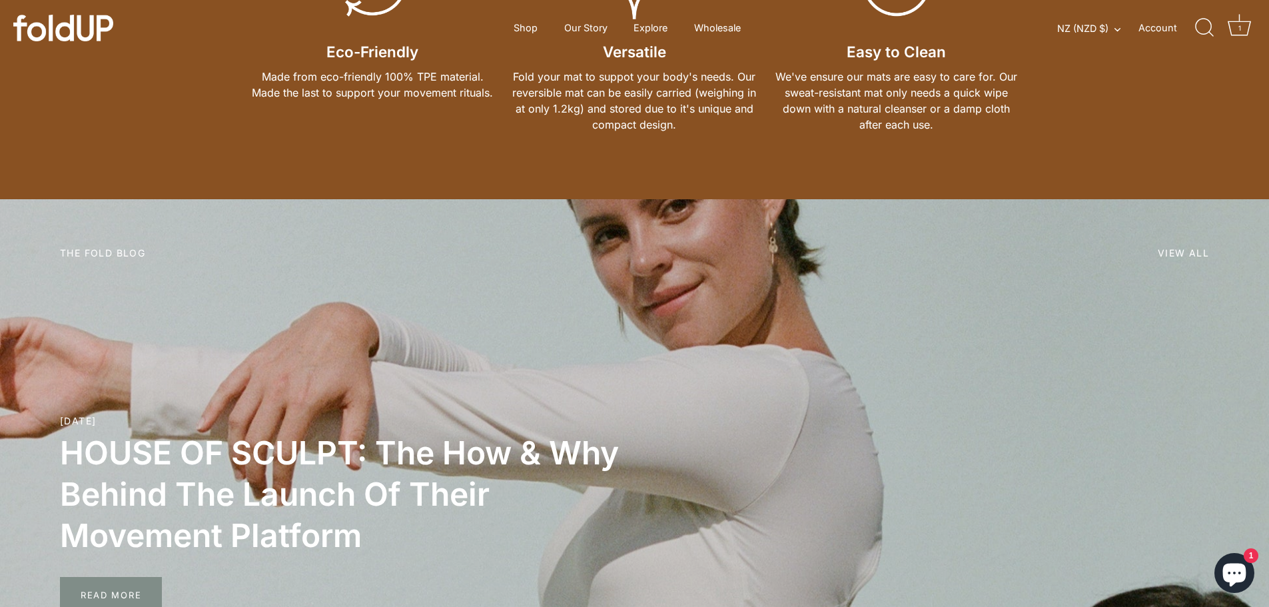
scroll to position [2697, 0]
